Goal: Transaction & Acquisition: Purchase product/service

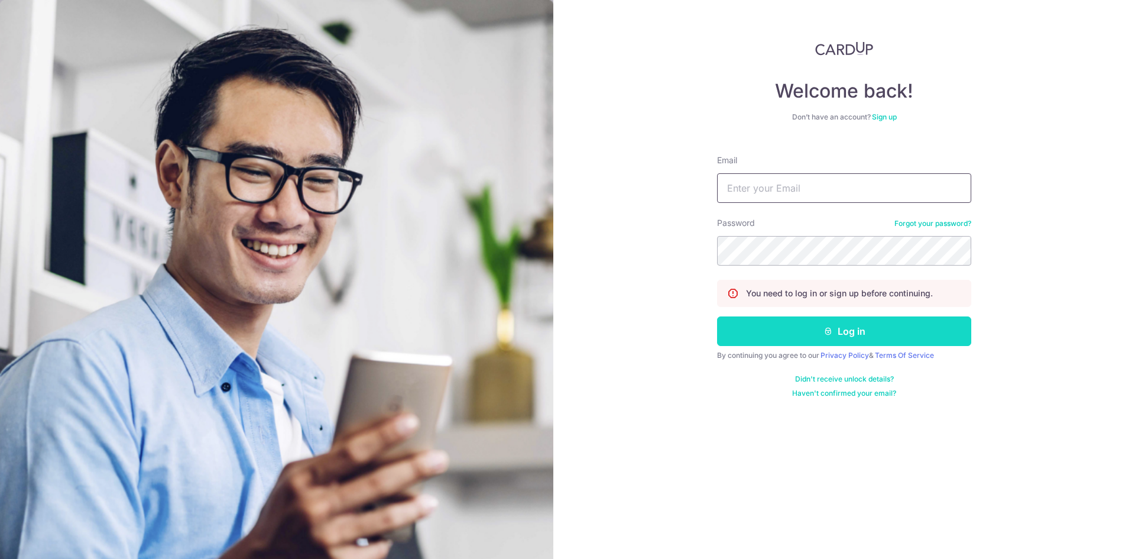
type input "[EMAIL_ADDRESS][DOMAIN_NAME]"
click at [827, 332] on icon "submit" at bounding box center [827, 330] width 9 height 9
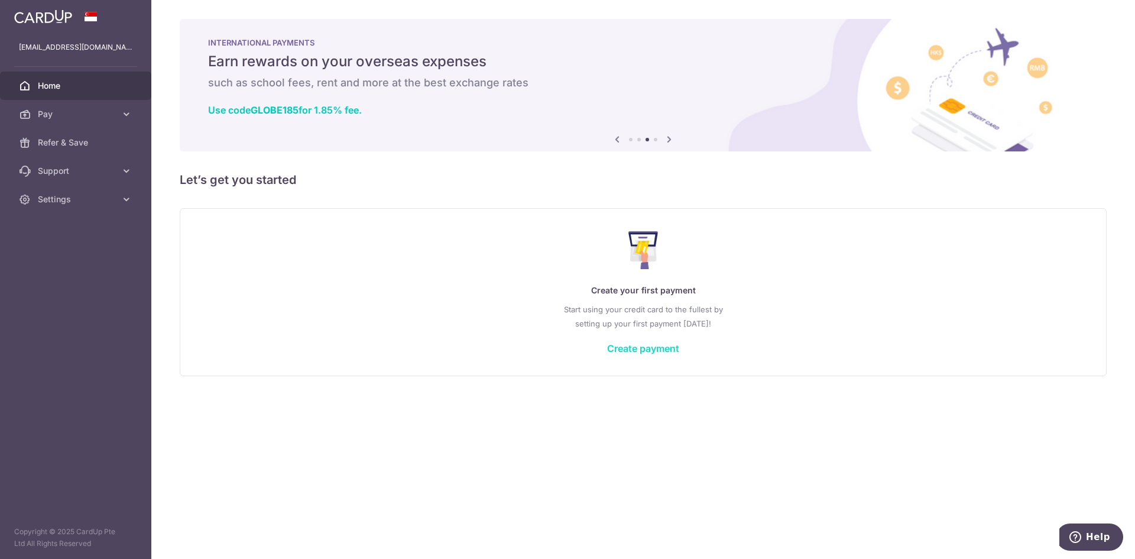
click at [617, 350] on link "Create payment" at bounding box center [643, 348] width 72 height 12
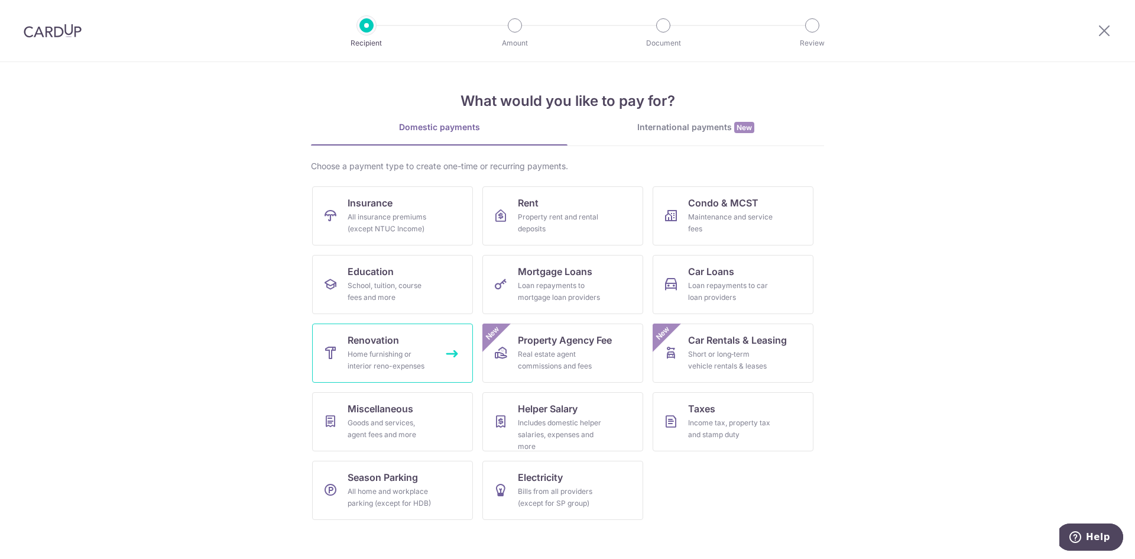
click at [378, 359] on div "Home furnishing or interior reno-expenses" at bounding box center [390, 360] width 85 height 24
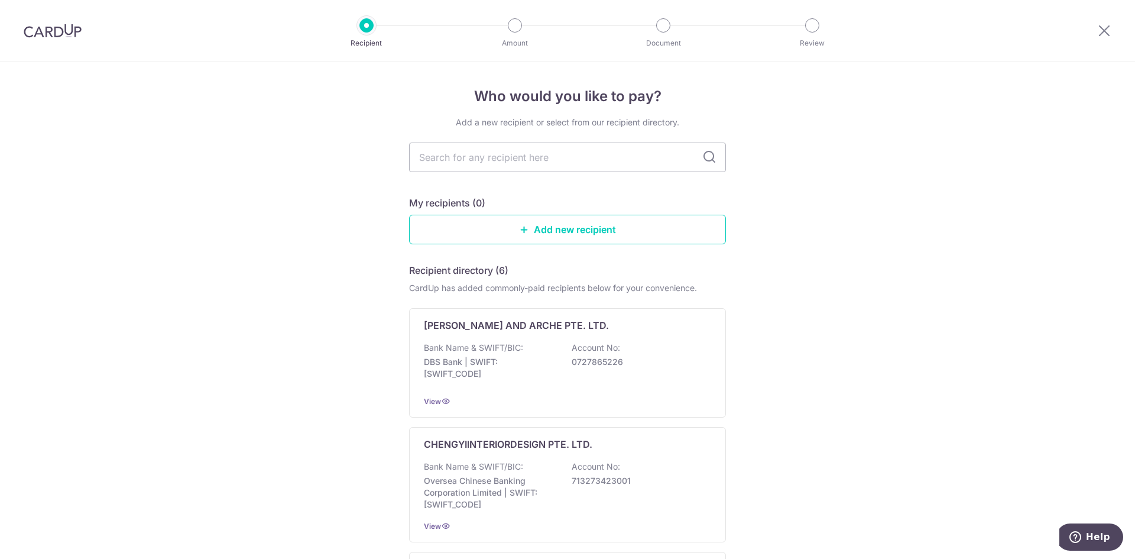
click at [553, 169] on input "text" at bounding box center [567, 157] width 317 height 30
type input "Shiok"
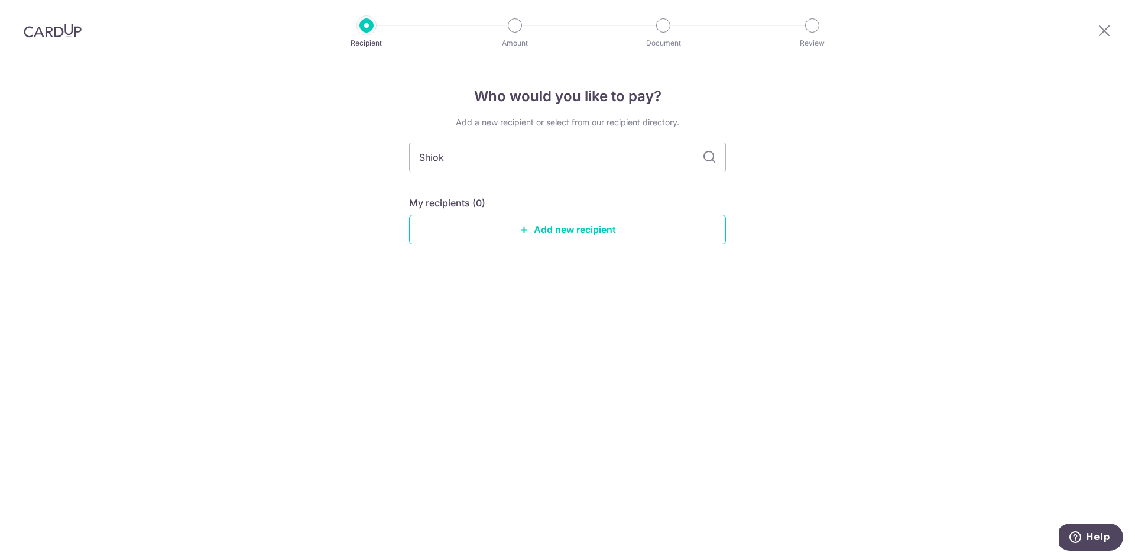
drag, startPoint x: 517, startPoint y: 157, endPoint x: 298, endPoint y: 150, distance: 218.8
click at [298, 148] on div "Who would you like to pay? Add a new recipient or select from our recipient dir…" at bounding box center [567, 310] width 1135 height 497
click at [1018, 276] on div "Who would you like to pay? Add a new recipient or select from our recipient dir…" at bounding box center [567, 310] width 1135 height 497
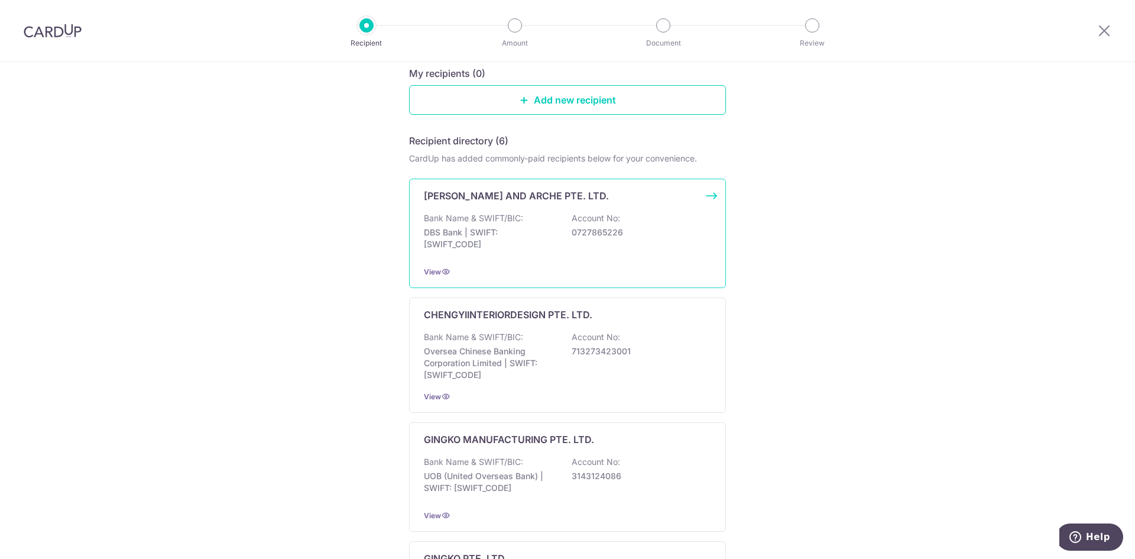
scroll to position [118, 0]
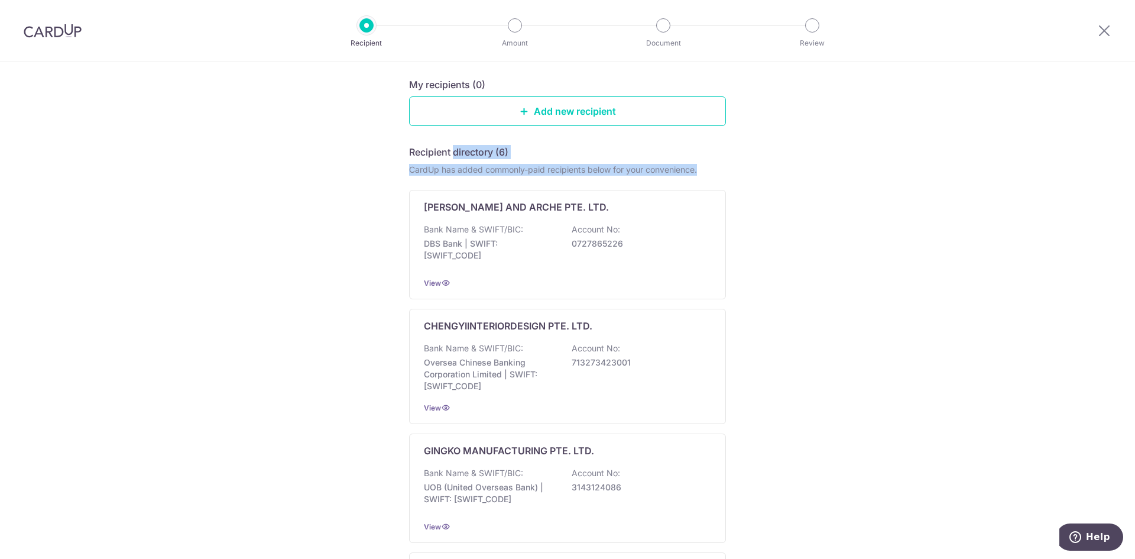
drag, startPoint x: 453, startPoint y: 151, endPoint x: 732, endPoint y: 169, distance: 279.6
click at [732, 169] on div "Who would you like to pay? Add a new recipient or select from our recipient dir…" at bounding box center [567, 479] width 1135 height 1070
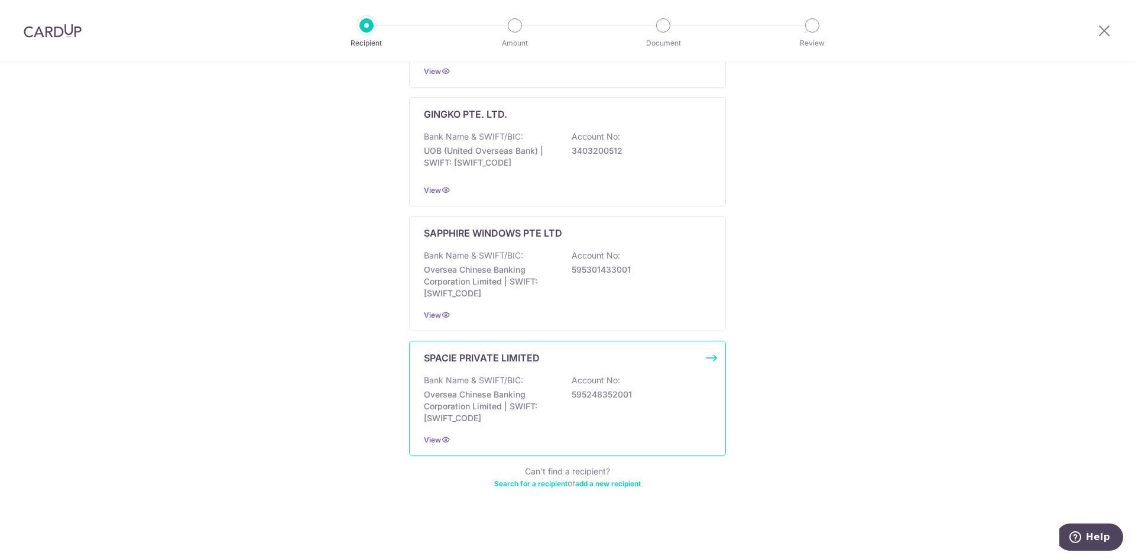
scroll to position [0, 0]
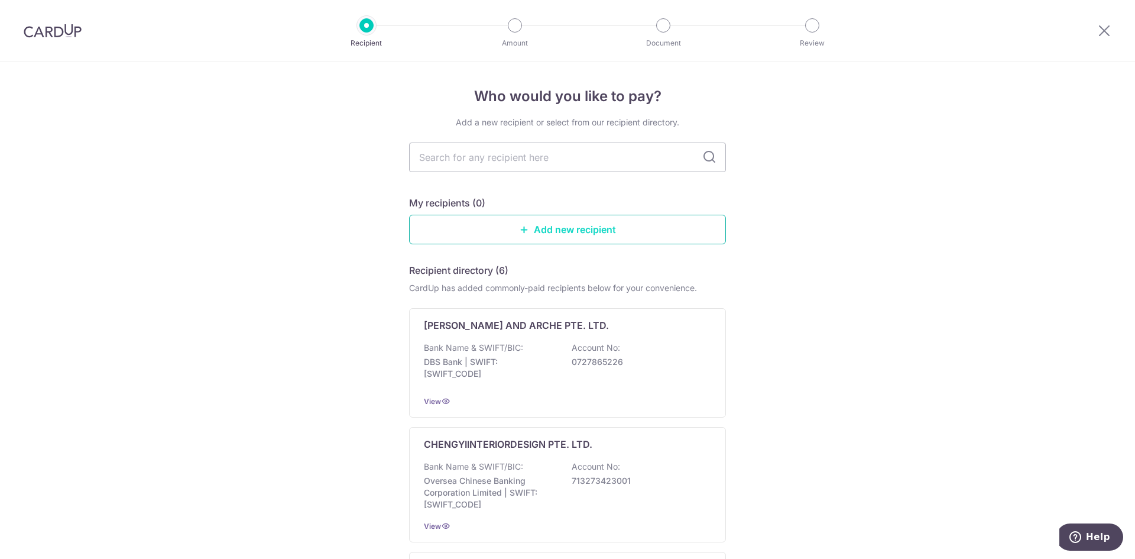
click at [507, 239] on link "Add new recipient" at bounding box center [567, 230] width 317 height 30
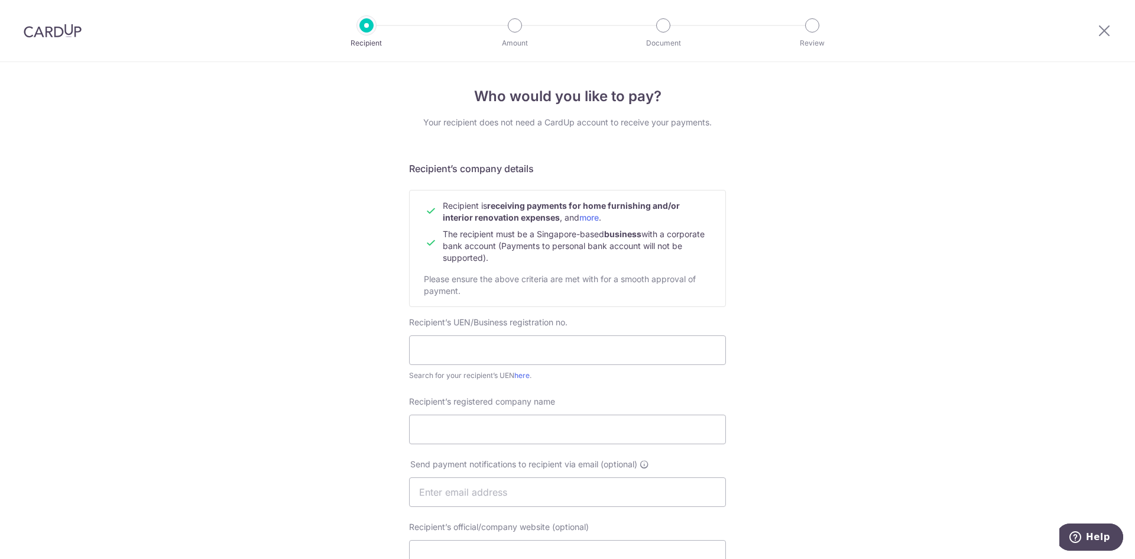
scroll to position [59, 0]
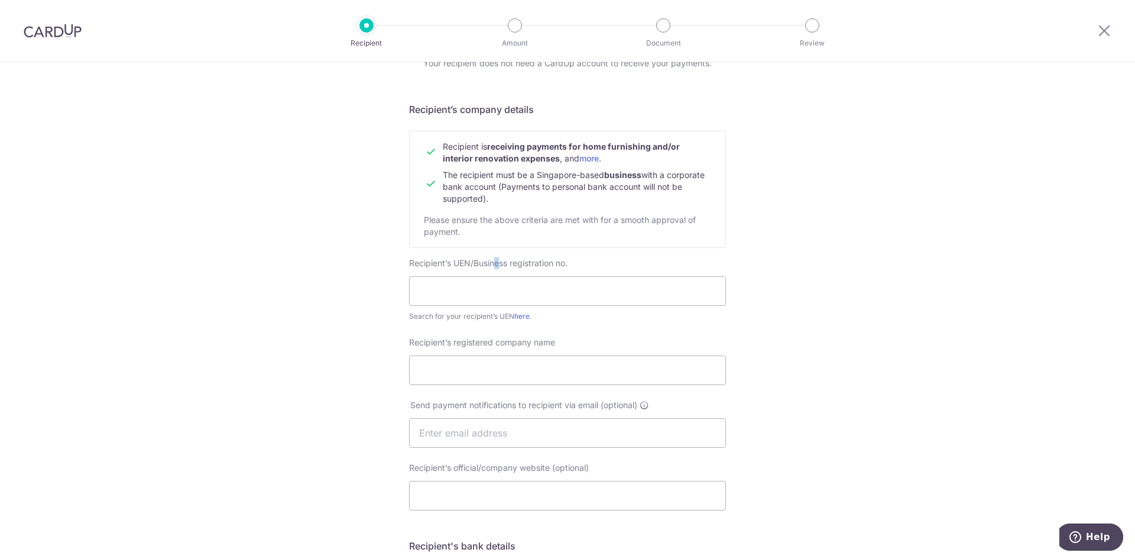
drag, startPoint x: 497, startPoint y: 260, endPoint x: 490, endPoint y: 278, distance: 19.1
click at [494, 270] on div "Recipient’s UEN/Business registration no. Search for your recipient’s UEN here ." at bounding box center [567, 289] width 317 height 65
click at [432, 291] on input "text" at bounding box center [567, 291] width 317 height 30
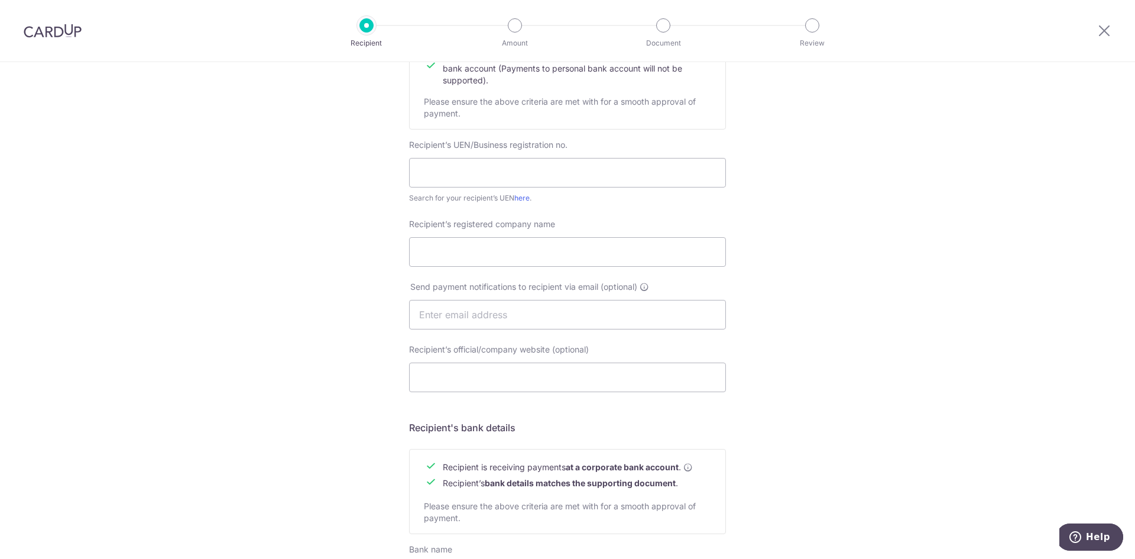
click at [822, 290] on div "Who would you like to pay? Your recipient does not need a CardUp account to rec…" at bounding box center [567, 329] width 1135 height 889
click at [628, 256] on input "Recipient’s registered company name" at bounding box center [567, 252] width 317 height 30
click at [547, 170] on input "text" at bounding box center [567, 173] width 317 height 30
type input "201943463E"
click at [519, 194] on link "here" at bounding box center [521, 197] width 15 height 9
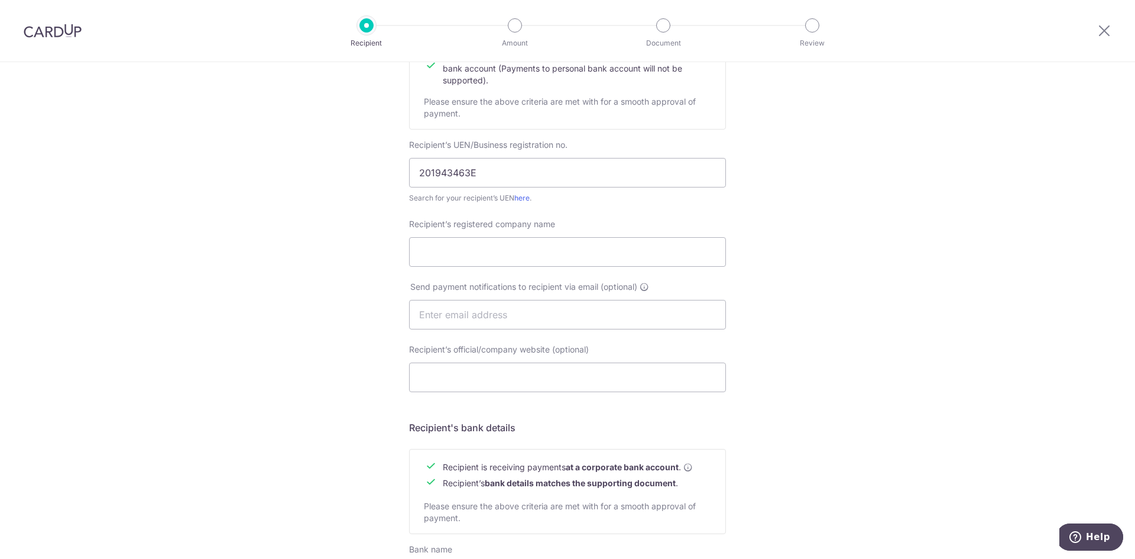
drag, startPoint x: 468, startPoint y: 144, endPoint x: 470, endPoint y: 157, distance: 12.6
click at [470, 150] on label "Recipient’s UEN/Business registration no." at bounding box center [489, 145] width 161 height 12
click at [471, 169] on input "201943463E" at bounding box center [567, 173] width 317 height 30
click at [319, 157] on div "Who would you like to pay? Your recipient does not need a CardUp account to rec…" at bounding box center [567, 329] width 1135 height 889
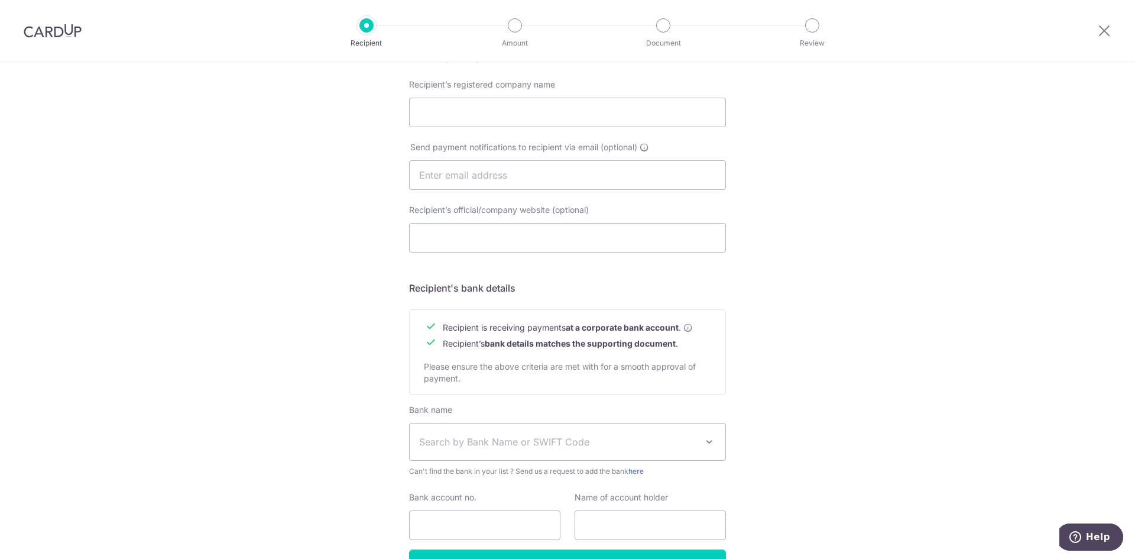
scroll to position [156, 0]
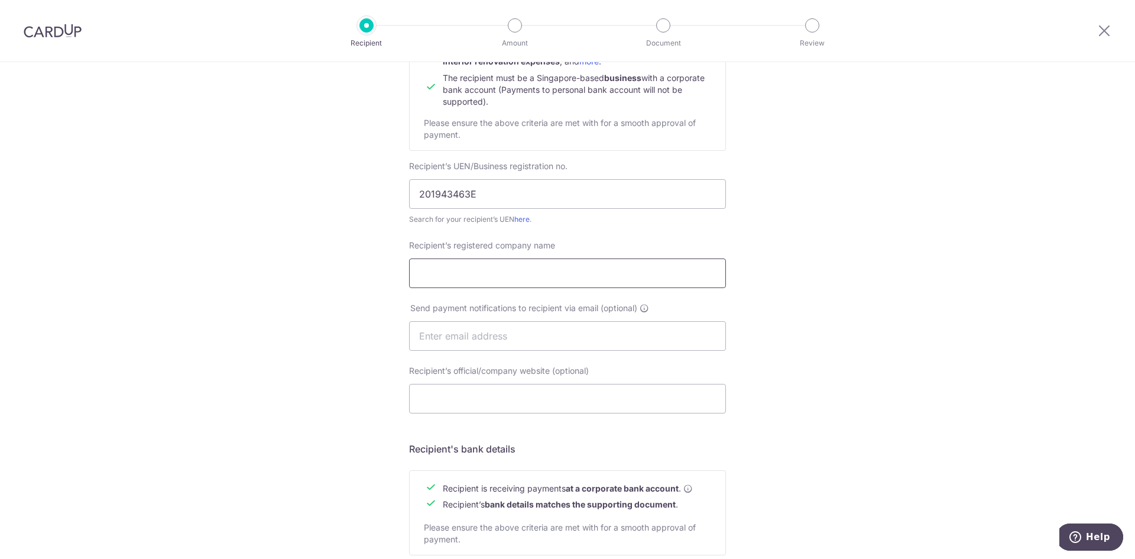
click at [484, 269] on input "Recipient’s registered company name" at bounding box center [567, 273] width 317 height 30
paste input "COMMON NEST PTE. LTD."
type input "COMMON NEST PTE. LTD."
drag, startPoint x: 492, startPoint y: 342, endPoint x: 482, endPoint y: 328, distance: 17.7
click at [492, 342] on input "text" at bounding box center [567, 336] width 317 height 30
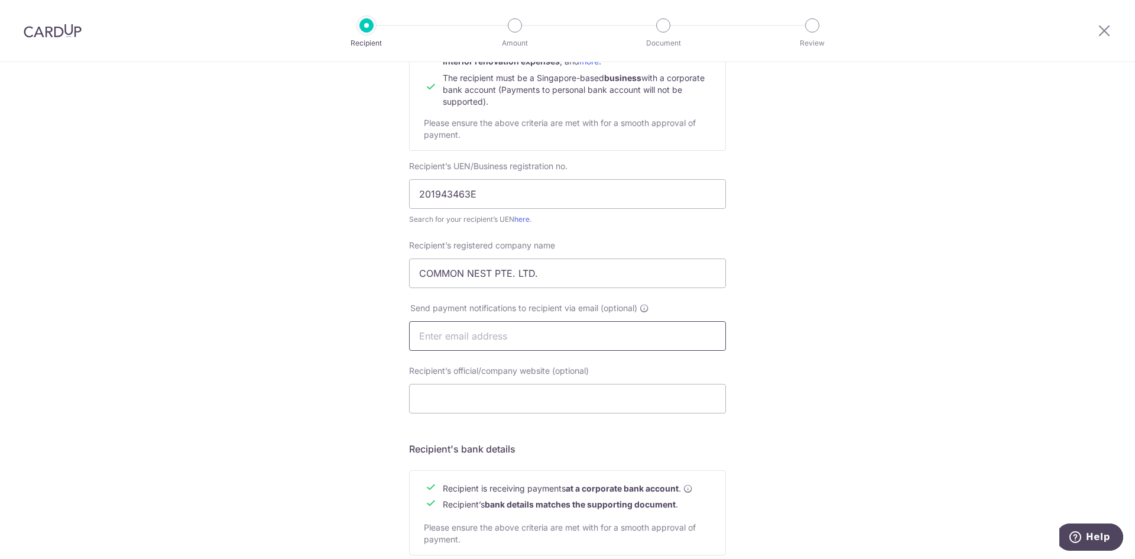
click at [507, 332] on input "text" at bounding box center [567, 336] width 317 height 30
click at [528, 336] on input "text" at bounding box center [567, 336] width 317 height 30
paste input "[EMAIL_ADDRESS][DOMAIN_NAME]"
type input "[EMAIL_ADDRESS][DOMAIN_NAME]"
click at [813, 371] on div "Who would you like to pay? Your recipient does not need a CardUp account to rec…" at bounding box center [567, 350] width 1135 height 889
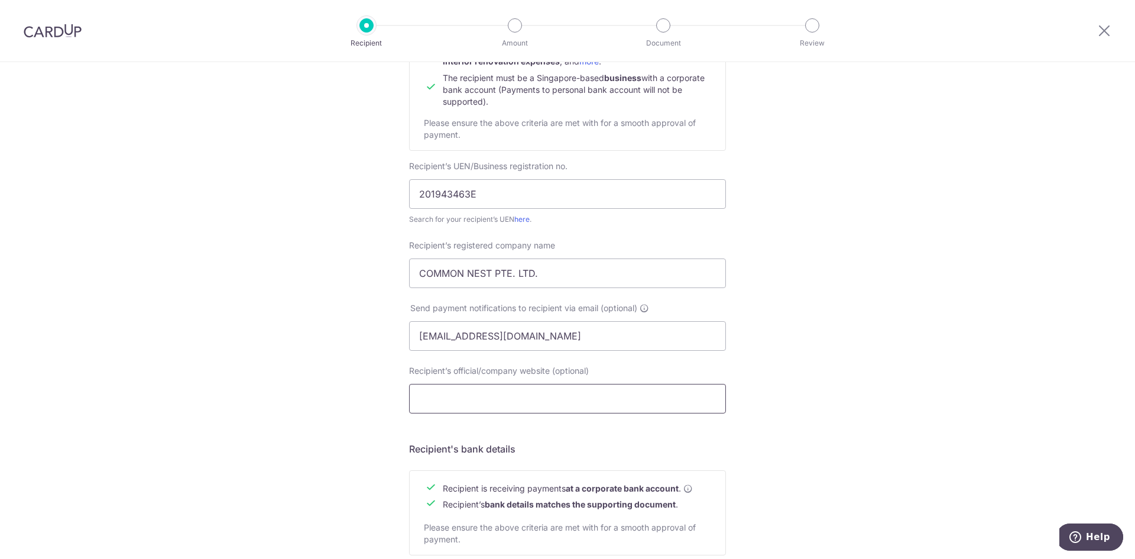
click at [614, 394] on input "Recipient’s official/company website (optional)" at bounding box center [567, 399] width 317 height 30
click at [555, 402] on input "Recipient’s official/company website (optional)" at bounding box center [567, 399] width 317 height 30
paste input "[URL][DOMAIN_NAME]"
type input "[URL][DOMAIN_NAME]"
click at [823, 346] on div "Who would you like to pay? Your recipient does not need a CardUp account to rec…" at bounding box center [567, 350] width 1135 height 889
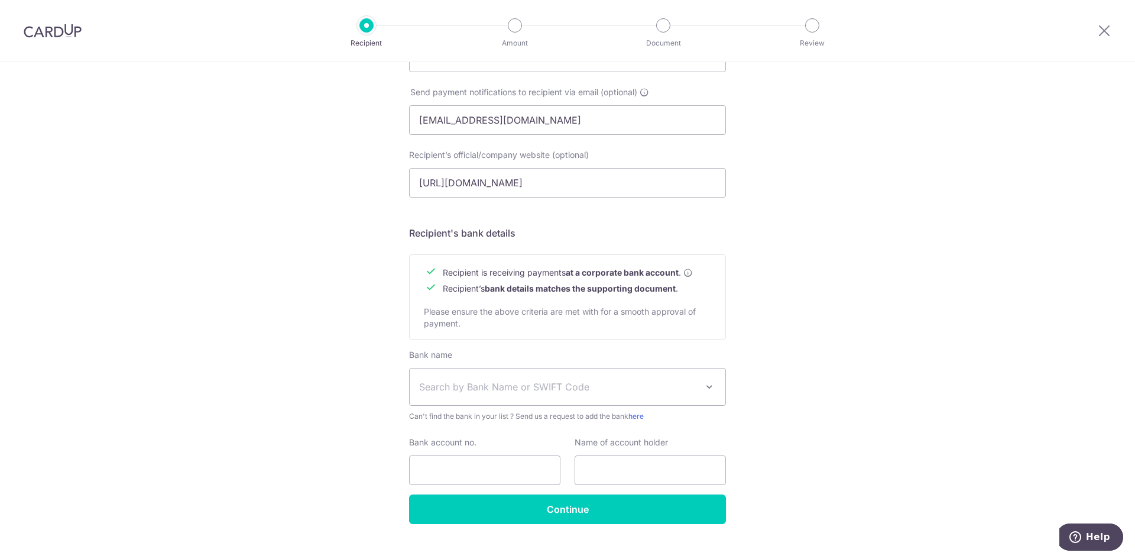
scroll to position [393, 0]
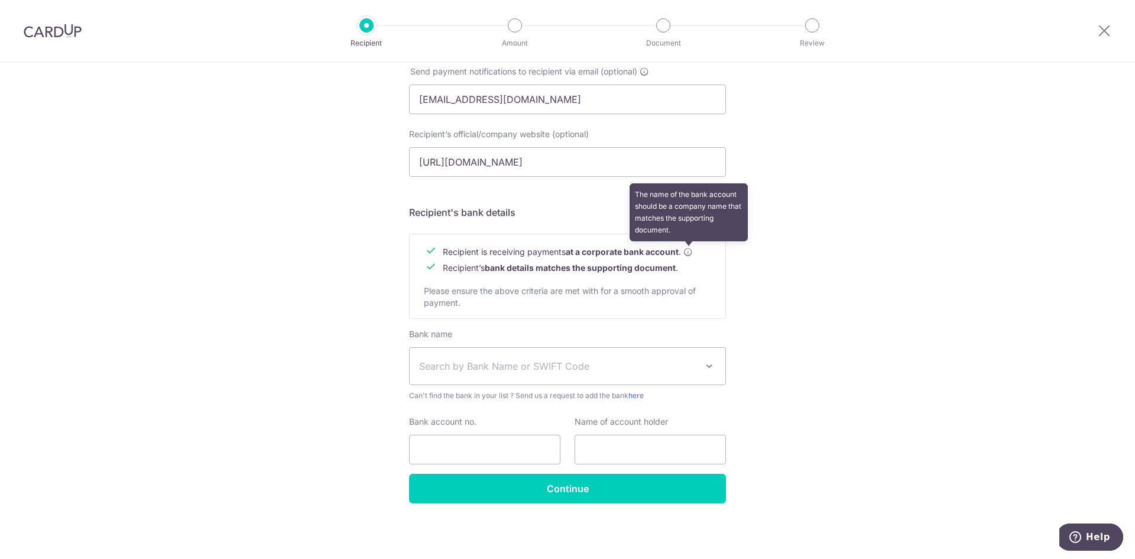
click at [687, 251] on icon at bounding box center [687, 251] width 9 height 9
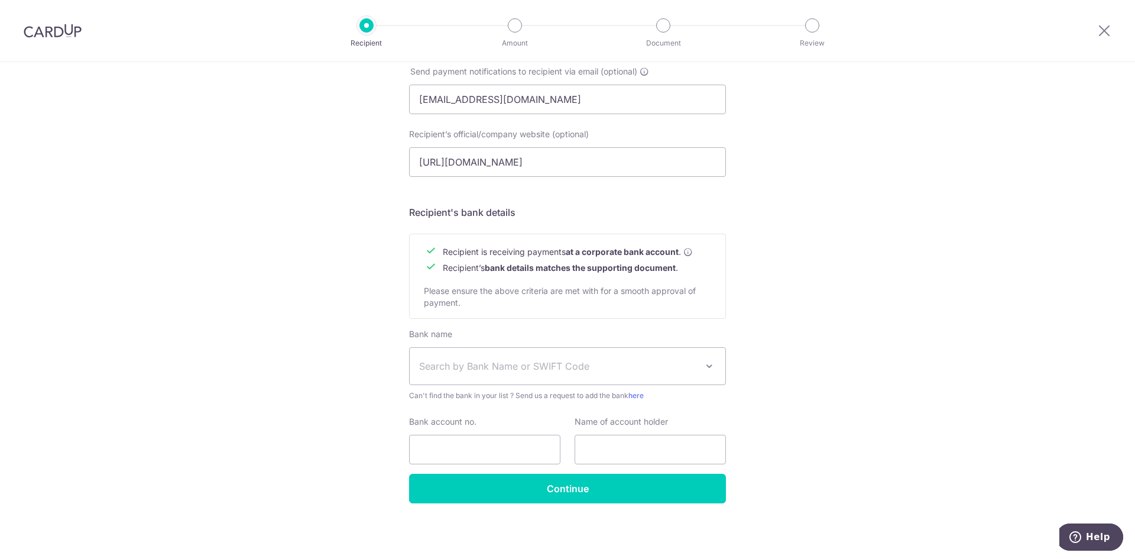
click at [538, 309] on div "Recipient is receiving payments at a corporate bank account . Recipient’s bank …" at bounding box center [567, 276] width 317 height 85
click at [552, 289] on span "Please ensure the above criteria are met with for a smooth approval of payment." at bounding box center [560, 297] width 272 height 22
click at [526, 341] on div "Bank name Select Bank UBS AG ANEXT BANK PTE LTD Australia & New Zealand Banking…" at bounding box center [567, 364] width 317 height 73
click at [530, 356] on span "Search by Bank Name or SWIFT Code" at bounding box center [568, 366] width 316 height 37
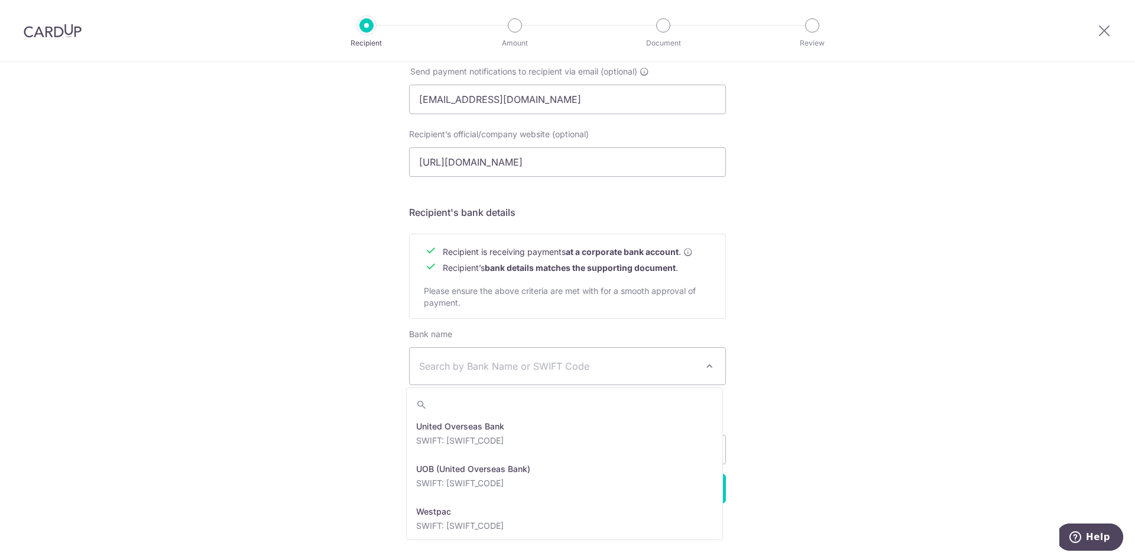
scroll to position [2776, 0]
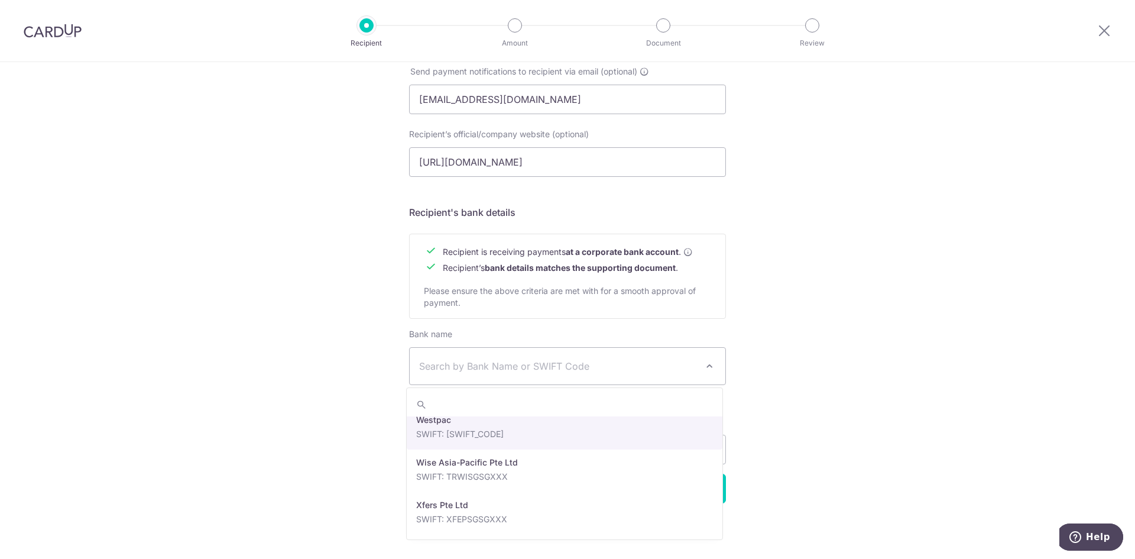
click at [806, 438] on div "Who would you like to pay? Your recipient does not need a CardUp account to rec…" at bounding box center [567, 114] width 1135 height 889
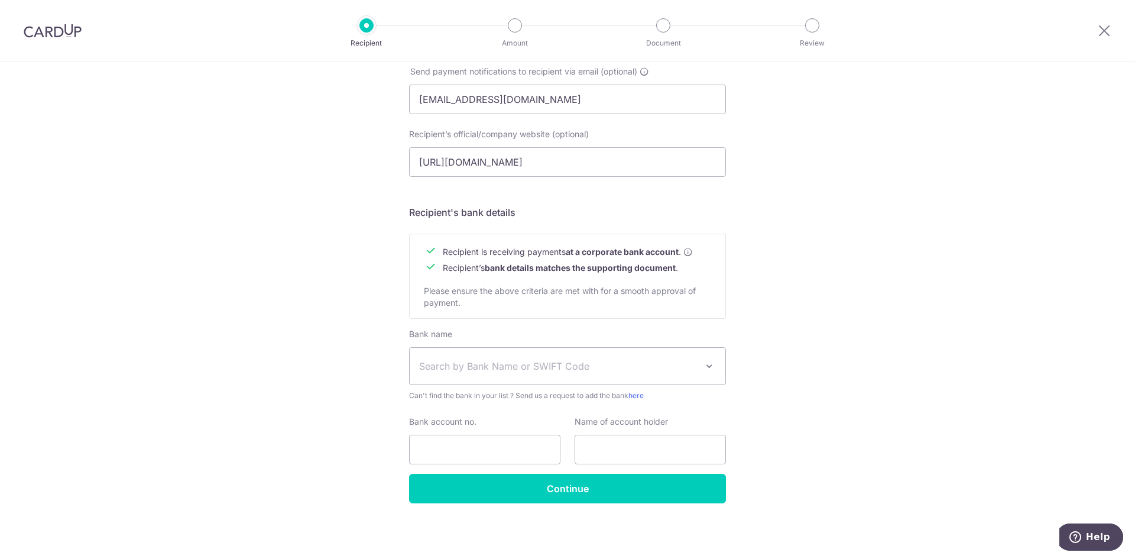
click at [1014, 245] on div "Who would you like to pay? Your recipient does not need a CardUp account to rec…" at bounding box center [567, 114] width 1135 height 889
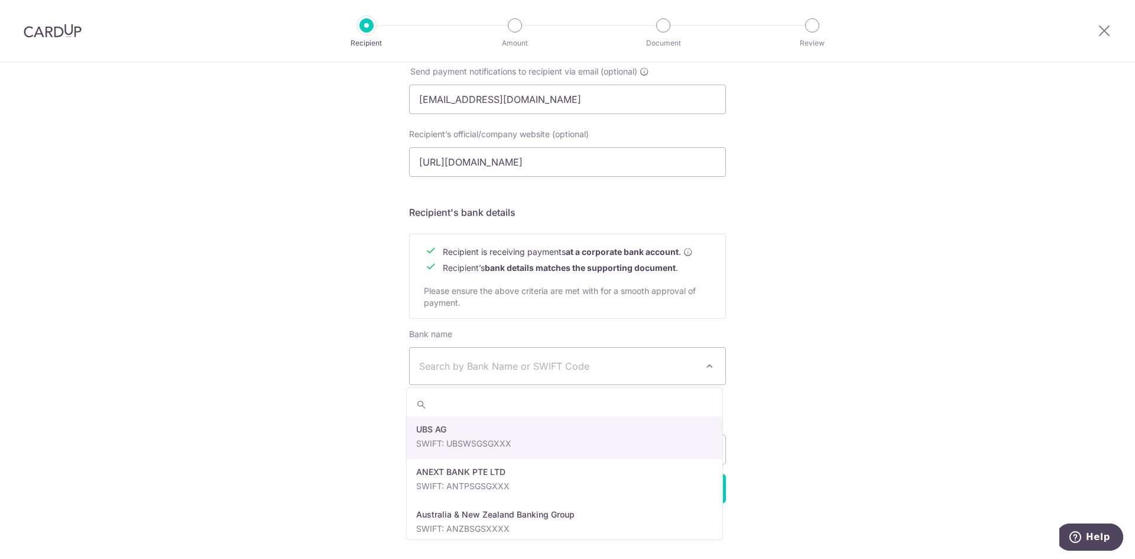
click at [570, 368] on span "Search by Bank Name or SWIFT Code" at bounding box center [558, 366] width 278 height 14
click at [800, 325] on div "Who would you like to pay? Your recipient does not need a CardUp account to rec…" at bounding box center [567, 114] width 1135 height 889
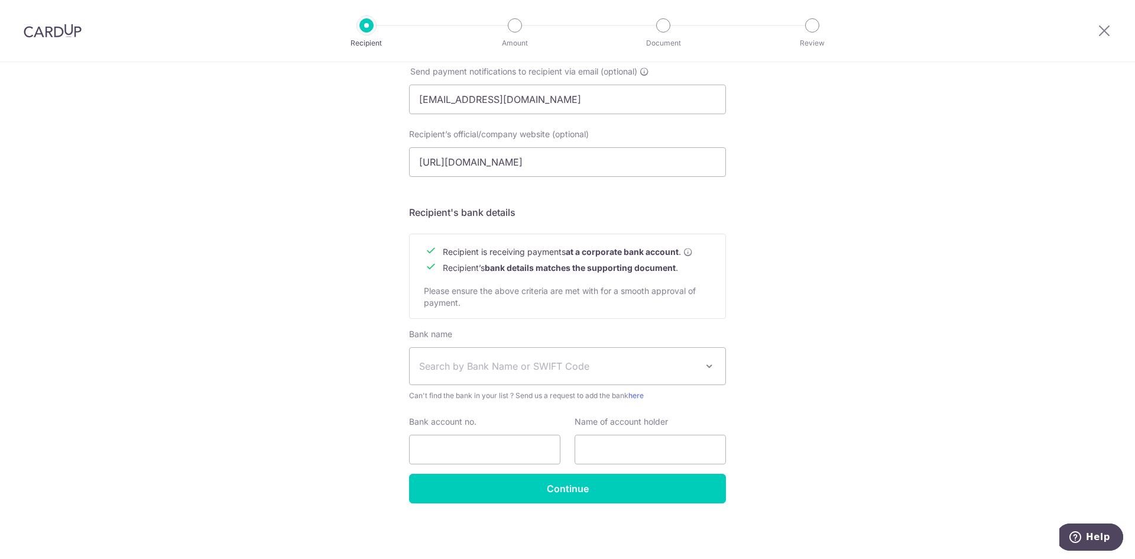
click at [794, 392] on div "Who would you like to pay? Your recipient does not need a CardUp account to rec…" at bounding box center [567, 114] width 1135 height 889
click at [611, 491] on input "Continue" at bounding box center [567, 489] width 317 height 30
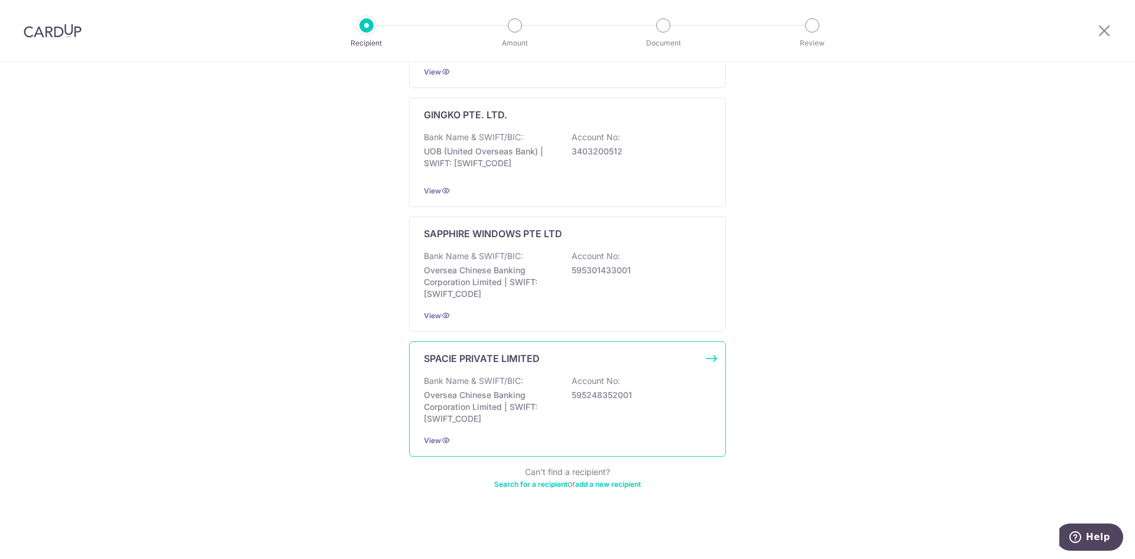
scroll to position [573, 0]
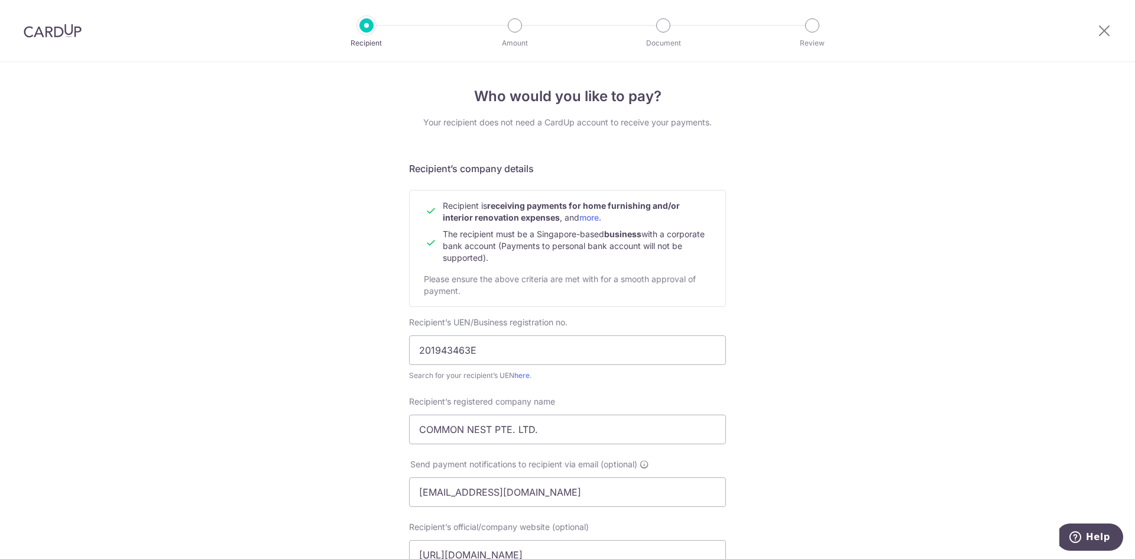
scroll to position [59, 0]
